Goal: Task Accomplishment & Management: Manage account settings

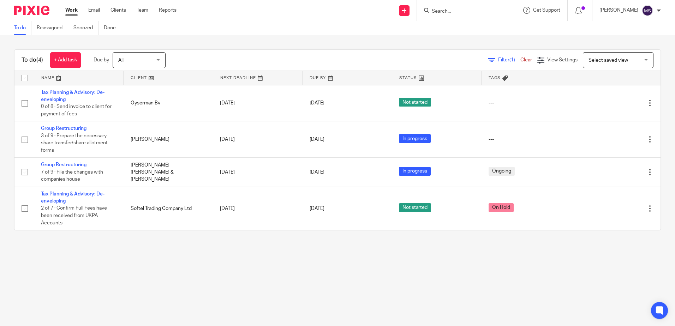
click at [481, 10] on input "Search" at bounding box center [463, 11] width 64 height 6
click at [457, 9] on input "Search" at bounding box center [463, 11] width 64 height 6
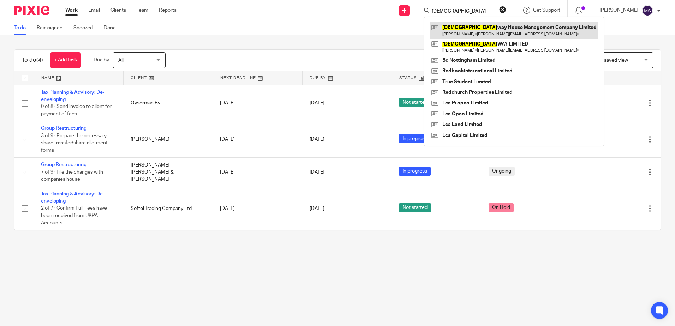
type input "CHURCH"
click at [456, 30] on link at bounding box center [513, 30] width 169 height 16
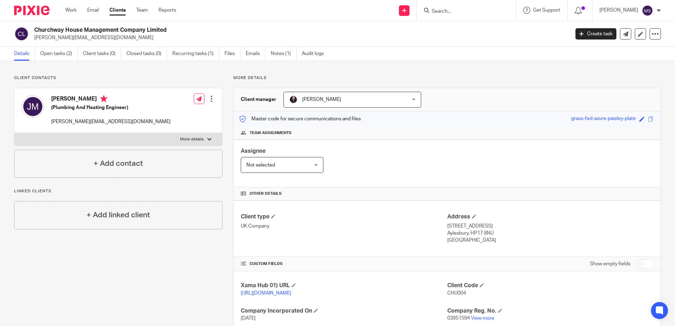
drag, startPoint x: 68, startPoint y: 35, endPoint x: 34, endPoint y: 30, distance: 35.4
click at [68, 35] on p "john@jmph.co.uk" at bounding box center [299, 37] width 530 height 7
drag, startPoint x: 31, startPoint y: 30, endPoint x: 169, endPoint y: 28, distance: 138.3
click at [169, 28] on div "Churchway House Management Company Limited john@jmph.co.uk" at bounding box center [289, 33] width 551 height 15
copy div "Churchway House Management Company Limited"
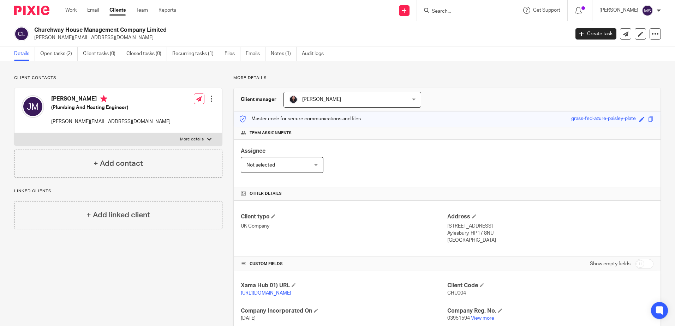
click at [43, 10] on img at bounding box center [31, 11] width 35 height 10
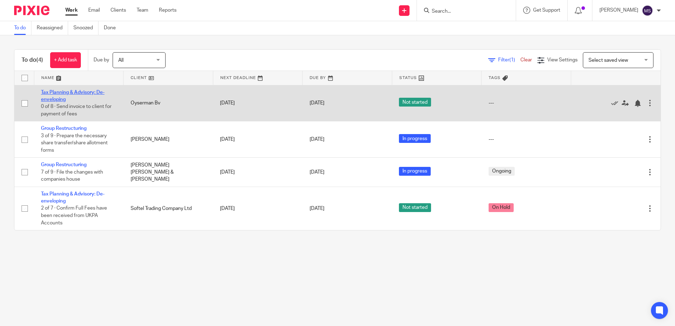
click at [65, 94] on link "Tax Planning & Advisory: De-enveloping" at bounding box center [73, 96] width 64 height 12
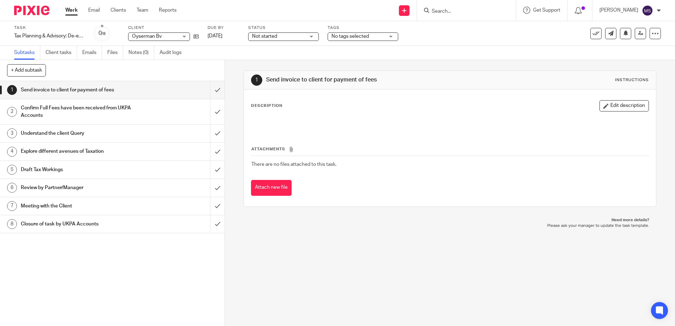
click at [40, 13] on img at bounding box center [31, 11] width 35 height 10
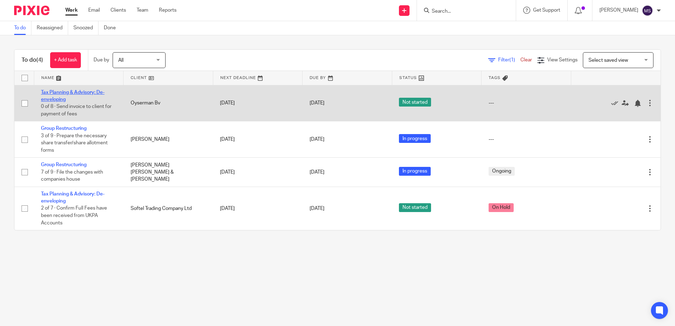
click at [79, 92] on link "Tax Planning & Advisory: De-enveloping" at bounding box center [73, 96] width 64 height 12
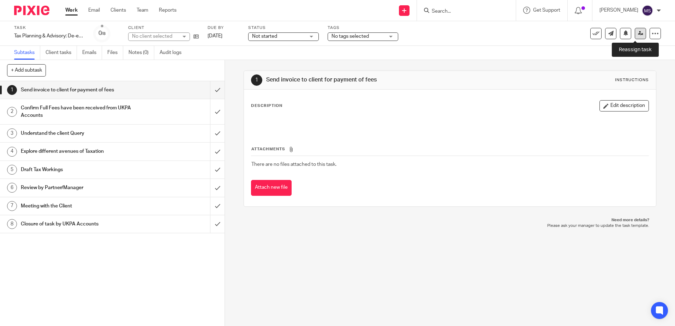
click at [634, 37] on link at bounding box center [639, 33] width 11 height 11
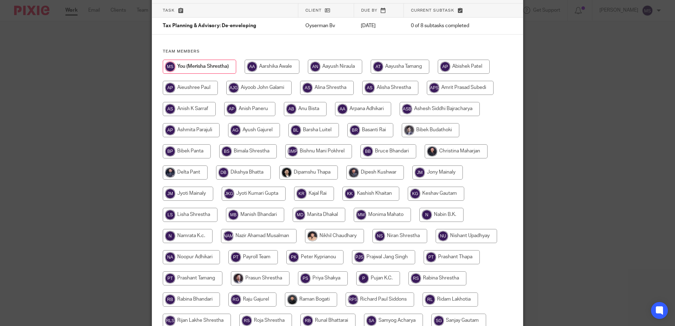
scroll to position [212, 0]
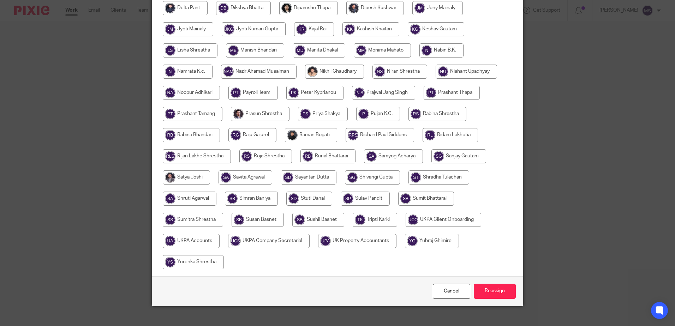
click at [262, 219] on input "radio" at bounding box center [257, 220] width 52 height 14
radio input "true"
click at [487, 294] on input "Reassign" at bounding box center [495, 291] width 42 height 15
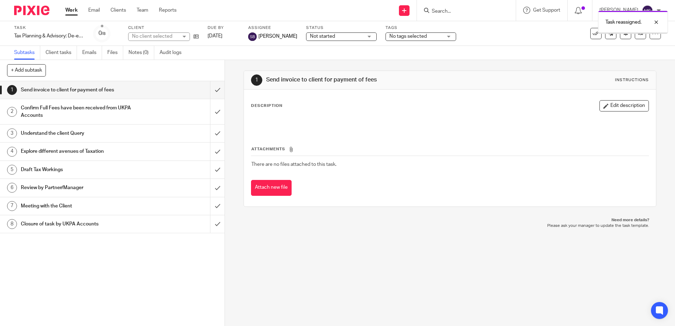
click at [47, 4] on div at bounding box center [29, 10] width 58 height 21
click at [43, 5] on div at bounding box center [29, 10] width 58 height 21
click at [46, 14] on img at bounding box center [31, 11] width 35 height 10
click at [34, 12] on img at bounding box center [31, 11] width 35 height 10
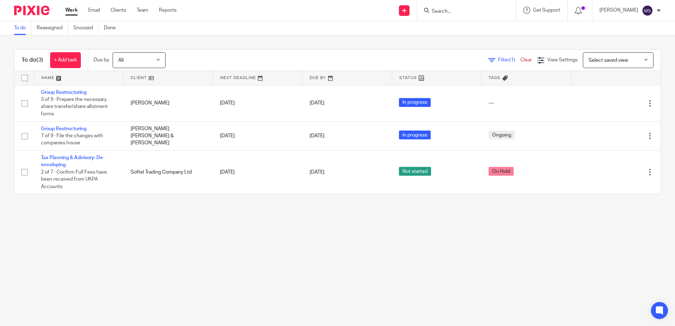
click at [369, 312] on main "To do Reassigned Snoozed Done To do (3) + Add task Due by All All [DATE] [DATE]…" at bounding box center [337, 163] width 675 height 326
click at [470, 18] on div at bounding box center [466, 10] width 99 height 21
click at [470, 14] on input "Search" at bounding box center [463, 11] width 64 height 6
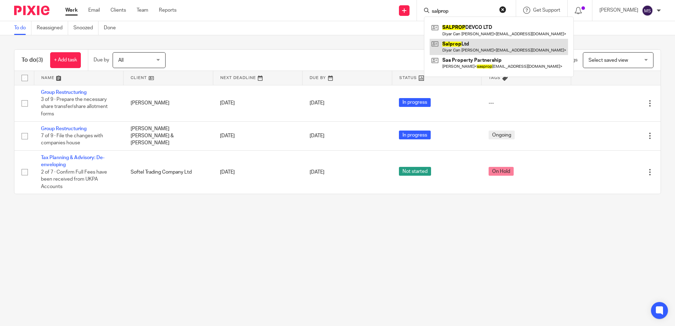
type input "salprop"
click at [475, 44] on link at bounding box center [498, 47] width 138 height 16
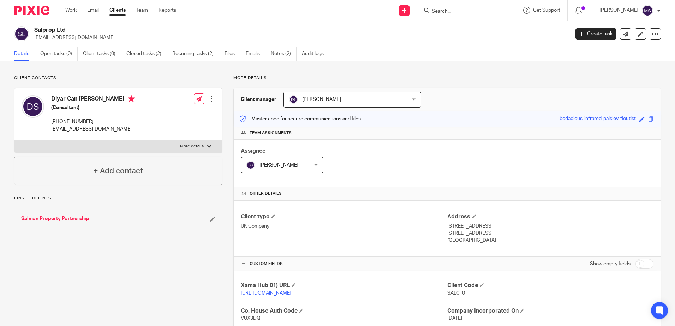
click at [169, 53] on ul "Details Open tasks (0) Client tasks (0) Closed tasks (2) Recurring tasks (2) Fi…" at bounding box center [174, 54] width 320 height 14
click at [136, 52] on link "Closed tasks (2)" at bounding box center [146, 54] width 41 height 14
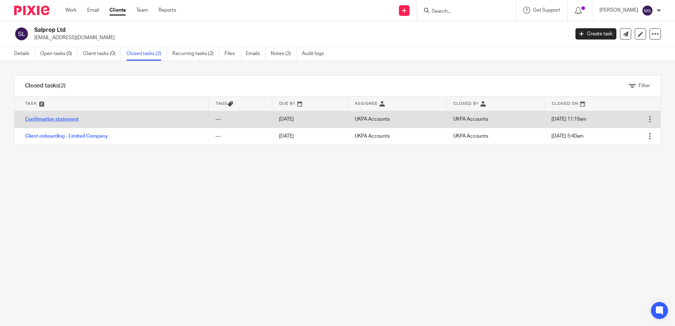
click at [70, 120] on link "Confirmation statement" at bounding box center [52, 119] width 54 height 5
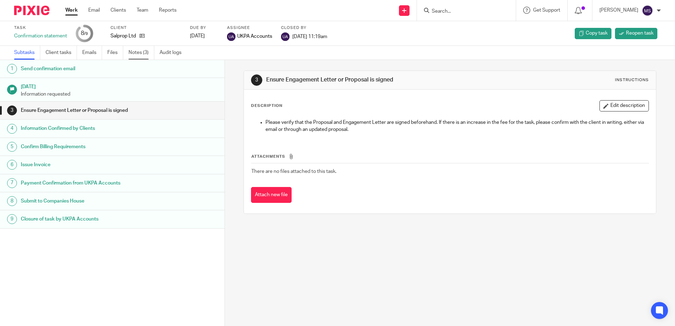
click at [140, 58] on link "Notes (3)" at bounding box center [141, 53] width 26 height 14
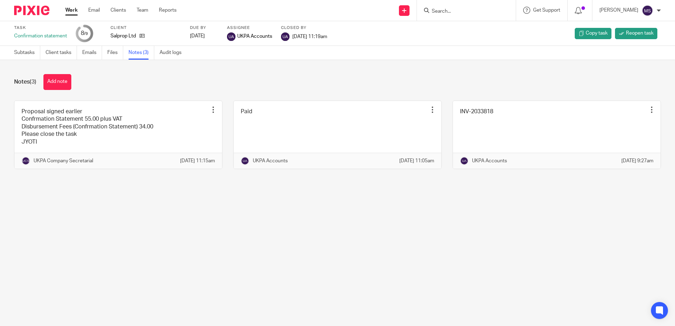
click at [49, 13] on link at bounding box center [32, 11] width 37 height 10
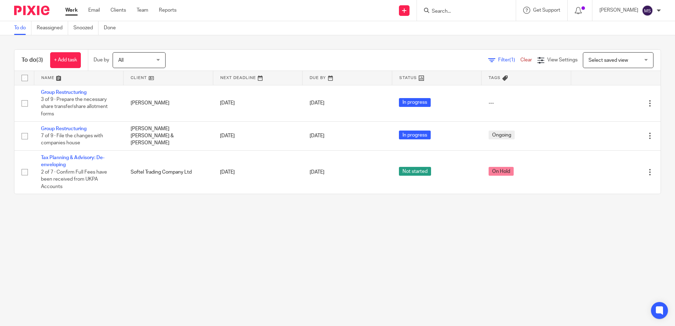
click at [435, 16] on div at bounding box center [466, 10] width 99 height 21
click at [444, 11] on input "Search" at bounding box center [463, 11] width 64 height 6
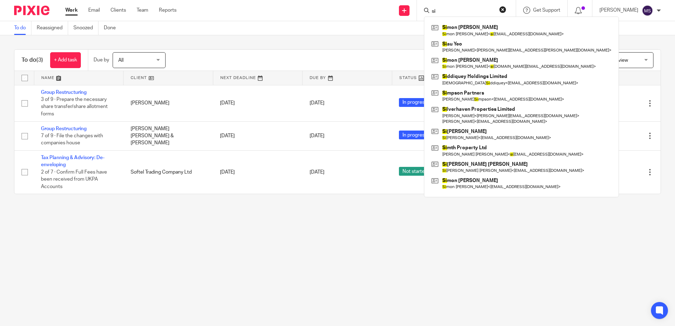
type input "s"
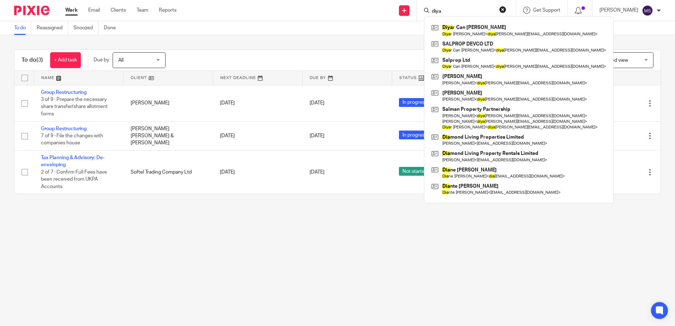
click at [474, 13] on input "diya" at bounding box center [463, 11] width 64 height 6
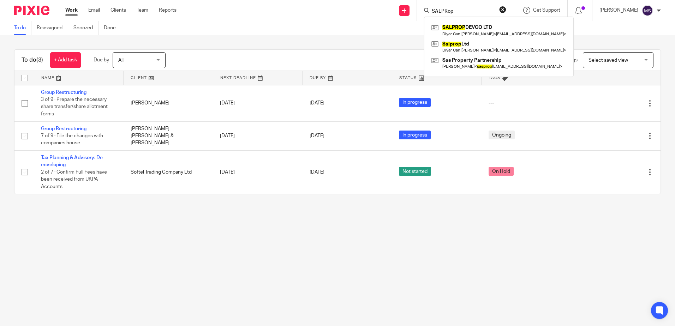
type input "SALPRop"
click at [242, 225] on main "To do Reassigned Snoozed Done To do (3) + Add task Due by All All Today Tomorro…" at bounding box center [337, 163] width 675 height 326
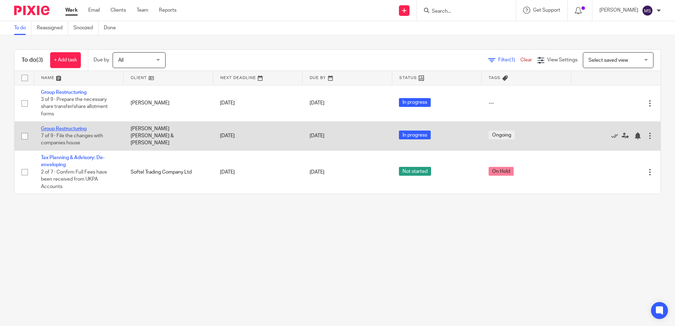
click at [76, 128] on link "Group Restructuring" at bounding box center [64, 128] width 46 height 5
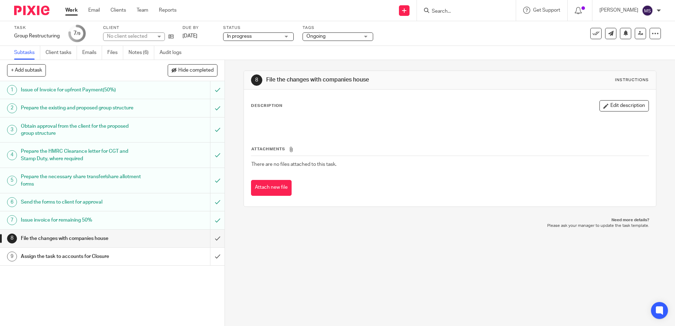
click at [26, 11] on img at bounding box center [31, 11] width 35 height 10
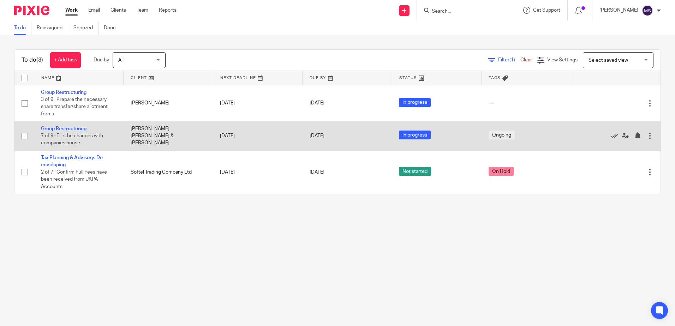
click at [73, 131] on td "Group Restructuring 7 of 9 · File the changes with companies house" at bounding box center [79, 135] width 90 height 29
click at [73, 129] on link "Group Restructuring" at bounding box center [64, 128] width 46 height 5
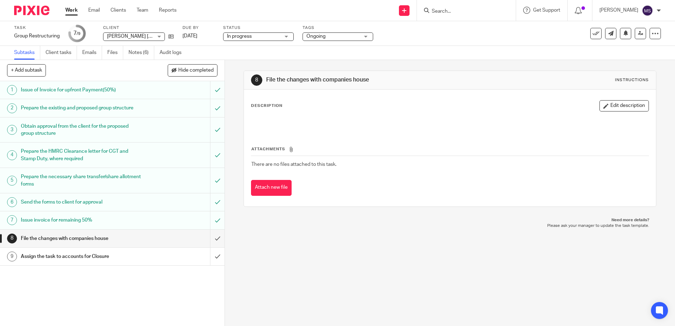
click at [28, 11] on img at bounding box center [31, 11] width 35 height 10
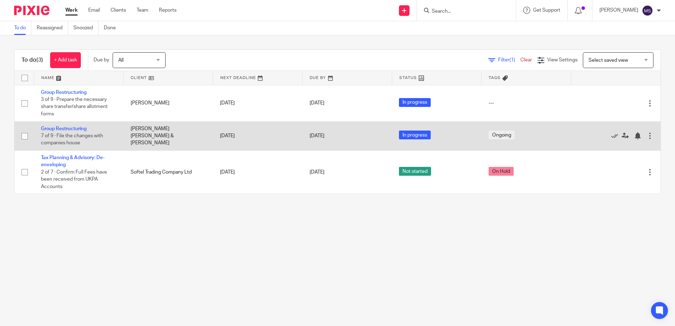
click at [73, 126] on td "Group Restructuring 7 of 9 · File the changes with companies house" at bounding box center [79, 135] width 90 height 29
click at [74, 130] on link "Group Restructuring" at bounding box center [64, 128] width 46 height 5
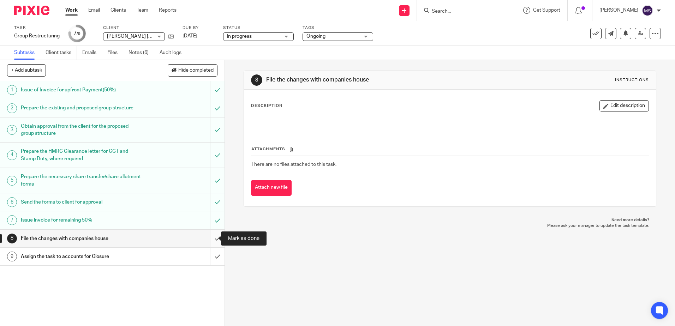
click at [212, 241] on input "submit" at bounding box center [112, 239] width 224 height 18
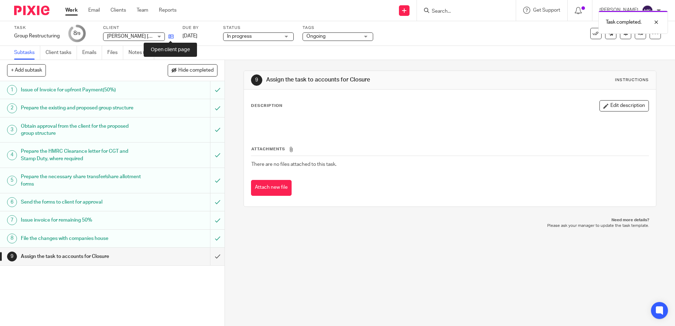
click at [169, 34] on icon at bounding box center [170, 36] width 5 height 5
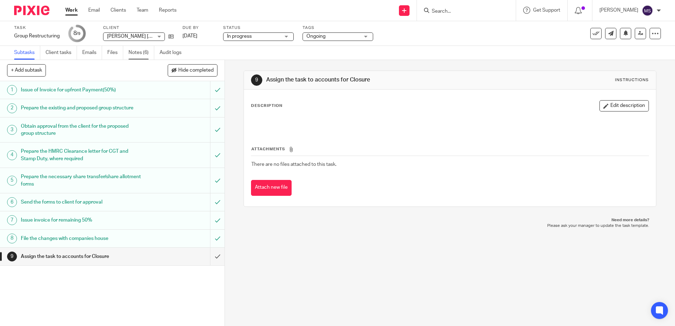
click at [141, 56] on link "Notes (6)" at bounding box center [141, 53] width 26 height 14
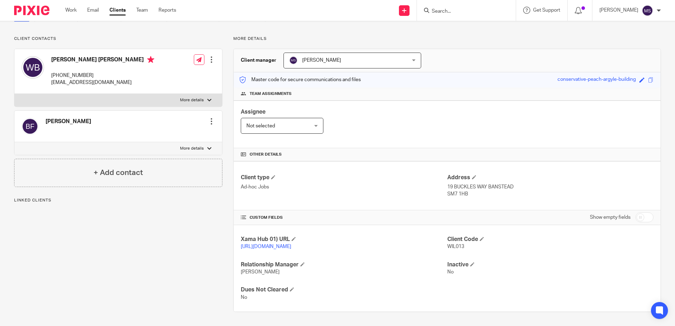
scroll to position [46, 0]
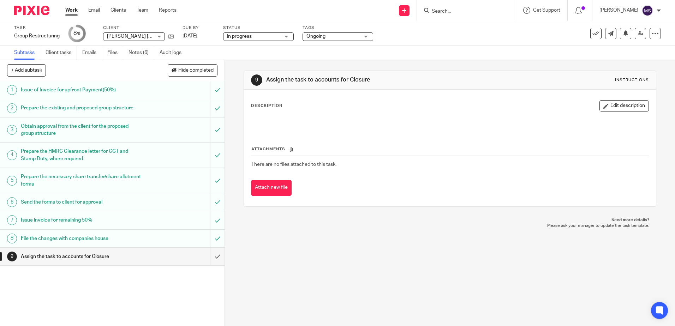
drag, startPoint x: 37, startPoint y: 10, endPoint x: 37, endPoint y: 3, distance: 7.1
click at [37, 10] on img at bounding box center [31, 11] width 35 height 10
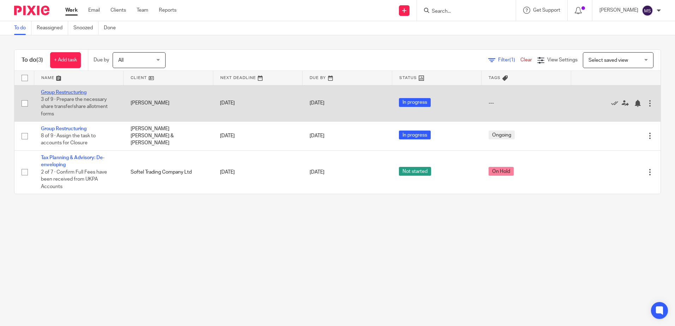
click at [70, 90] on link "Group Restructuring" at bounding box center [64, 92] width 46 height 5
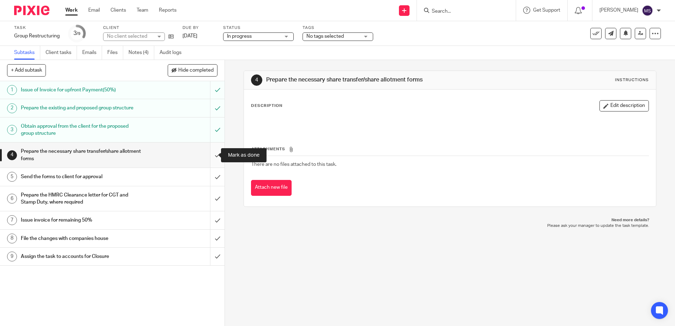
click at [213, 155] on input "submit" at bounding box center [112, 155] width 224 height 25
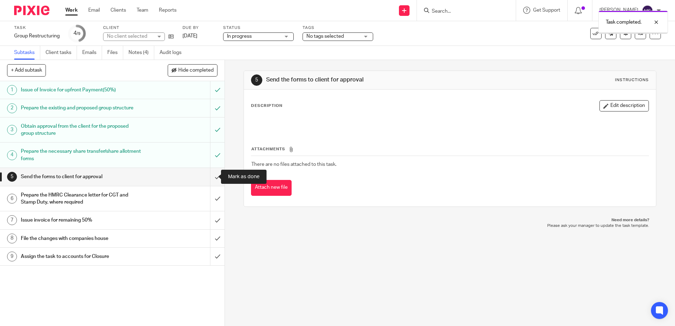
click at [209, 173] on input "submit" at bounding box center [112, 177] width 224 height 18
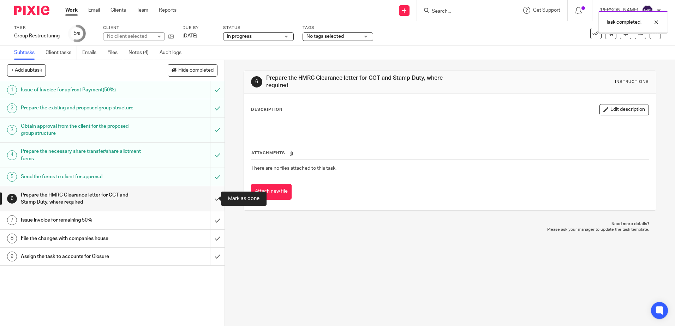
click at [212, 197] on input "submit" at bounding box center [112, 198] width 224 height 25
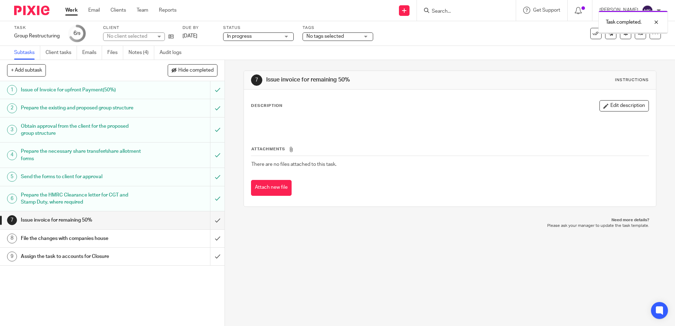
click at [37, 7] on img at bounding box center [31, 11] width 35 height 10
